Goal: Information Seeking & Learning: Learn about a topic

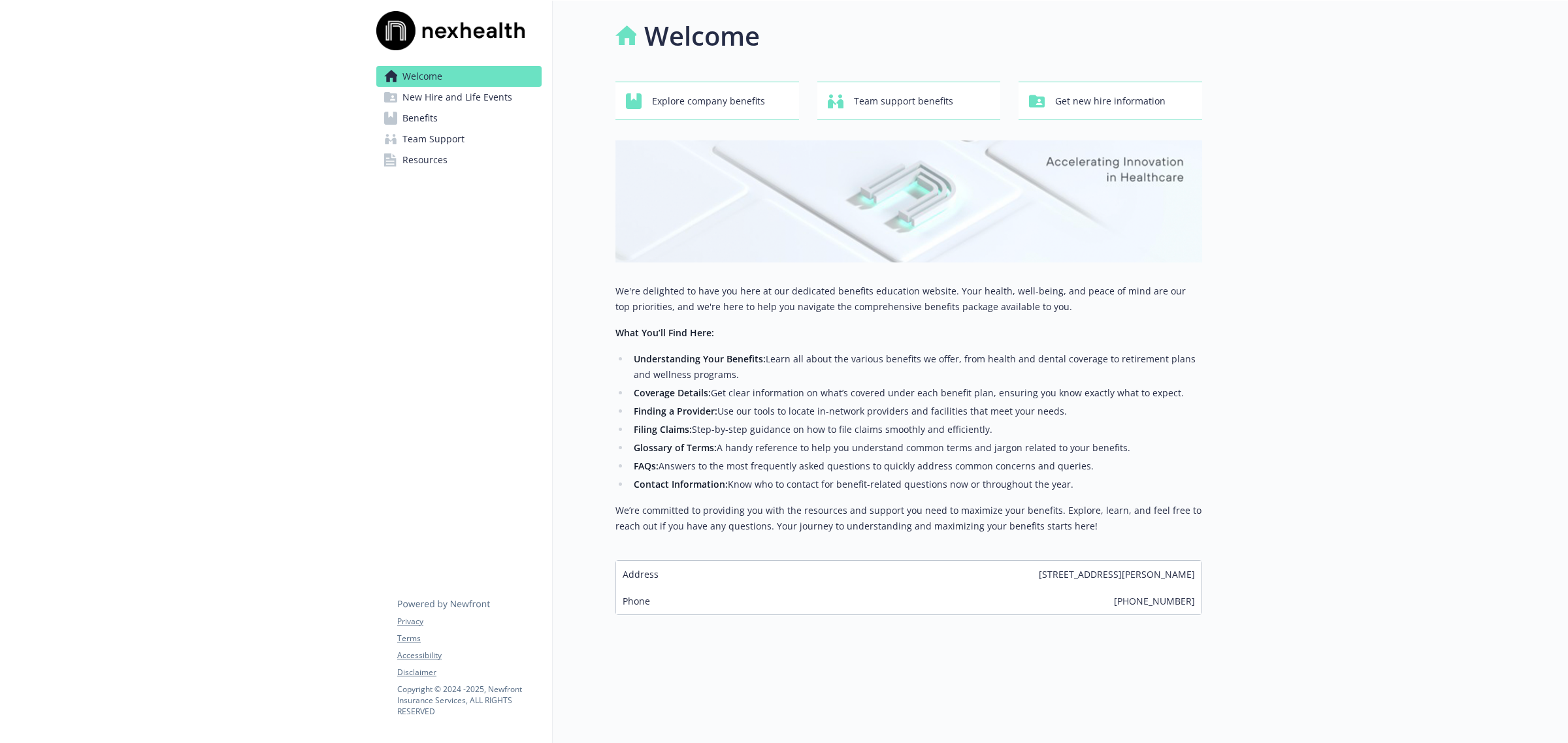
click at [430, 119] on span "Benefits" at bounding box center [420, 118] width 36 height 21
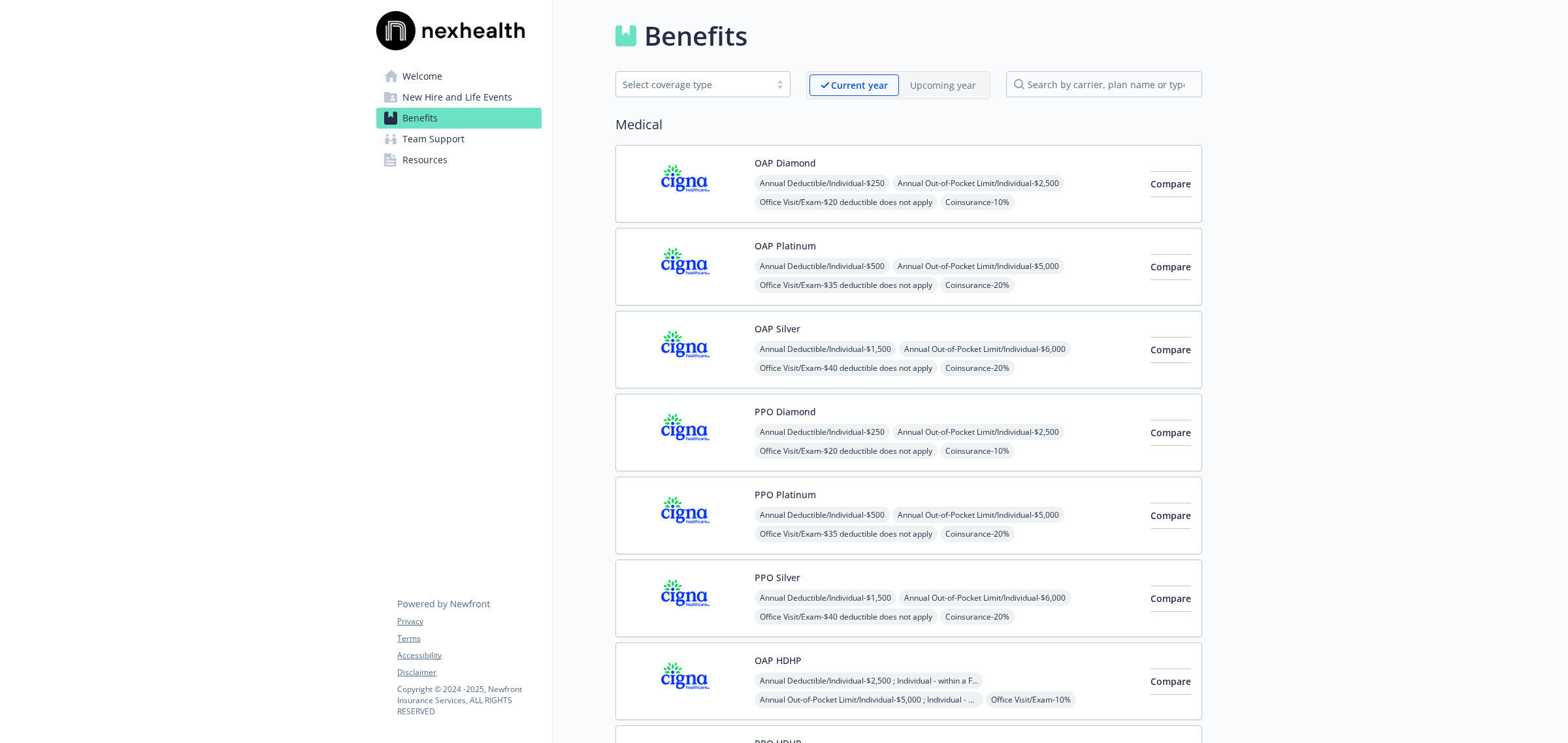
click at [716, 284] on img at bounding box center [685, 266] width 117 height 55
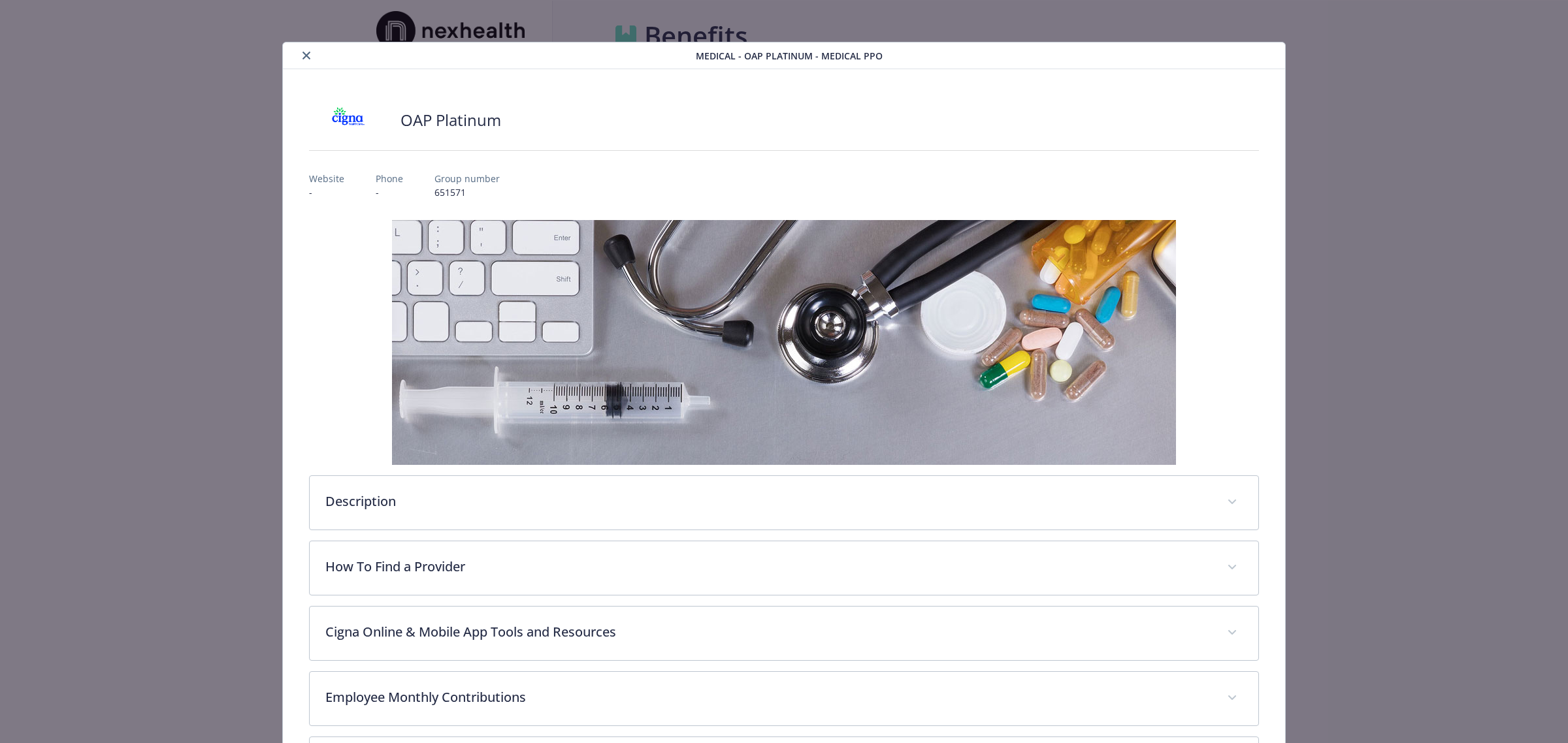
click at [307, 57] on icon "close" at bounding box center [306, 55] width 8 height 8
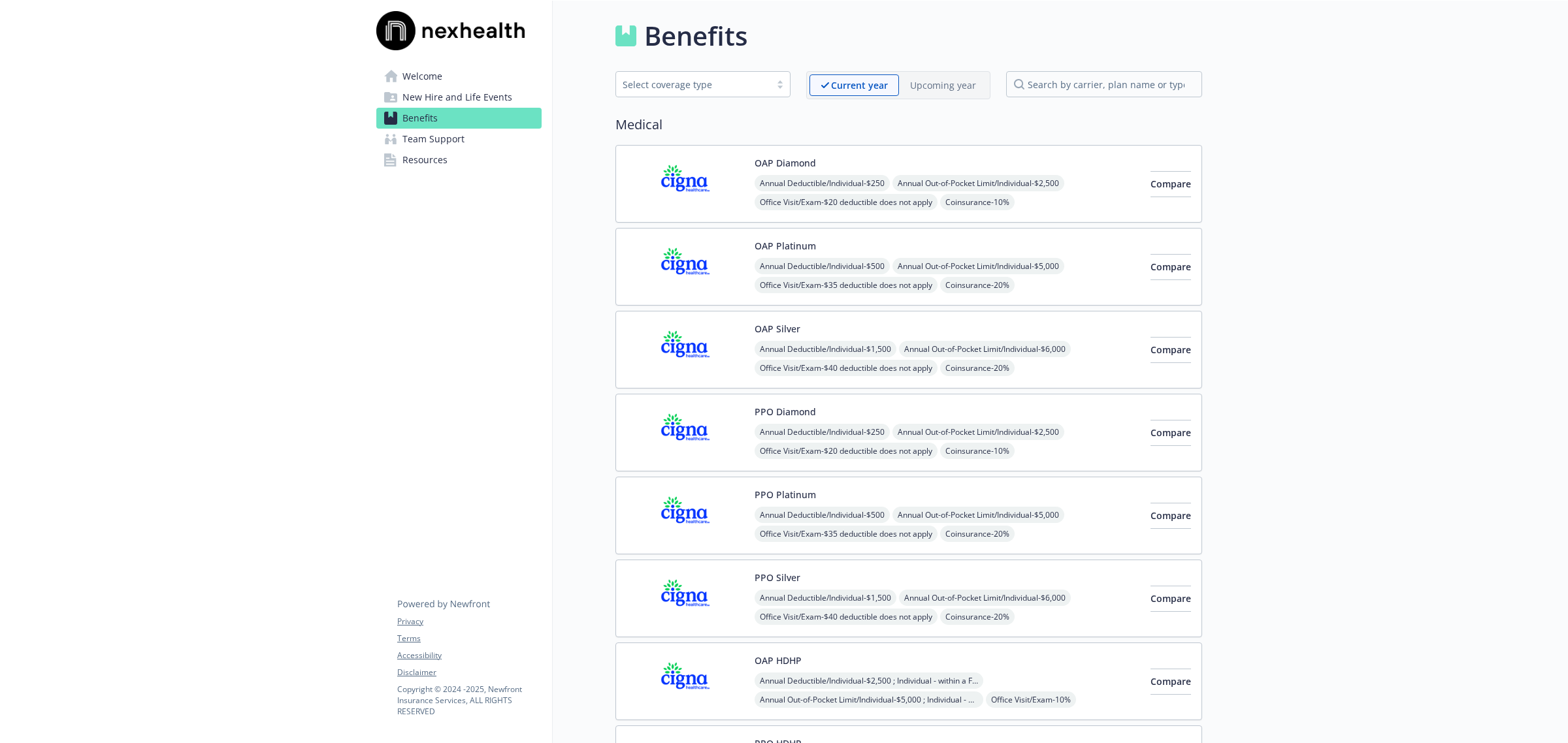
click at [713, 511] on img at bounding box center [685, 515] width 117 height 55
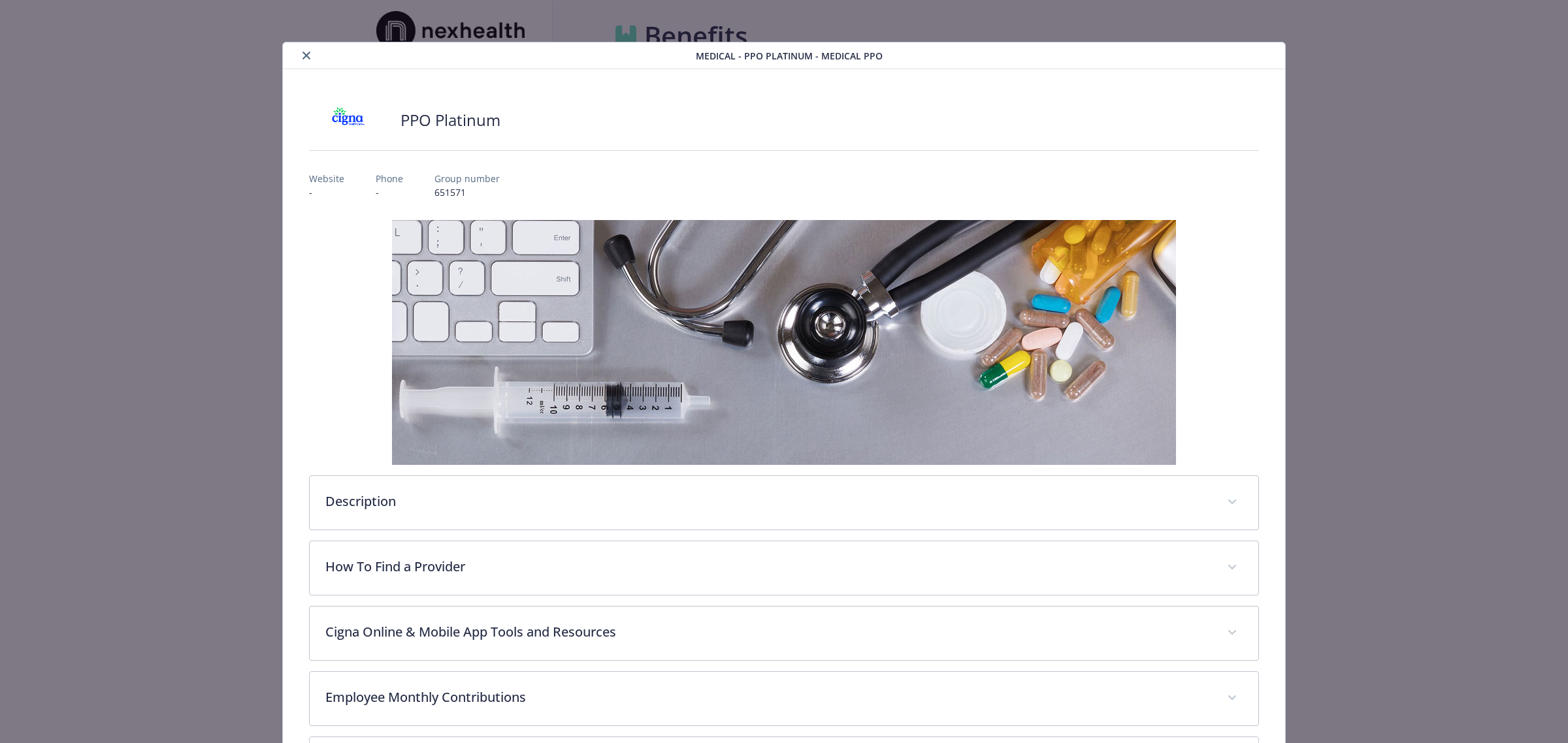
click at [325, 55] on div "details for plan Medical - PPO Platinum - Medical PPO" at bounding box center [492, 55] width 407 height 16
